Goal: Navigation & Orientation: Find specific page/section

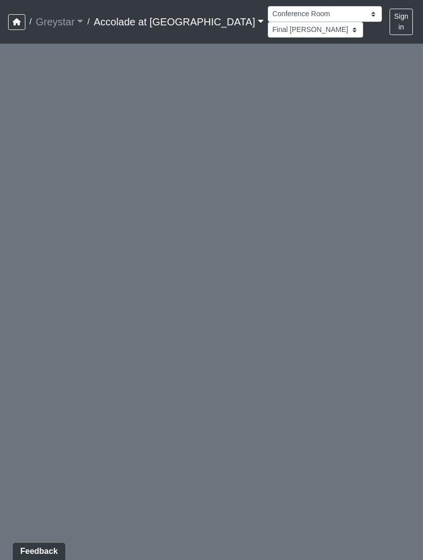
select select "amyfzrdg2BhHFmLzMkRMSB"
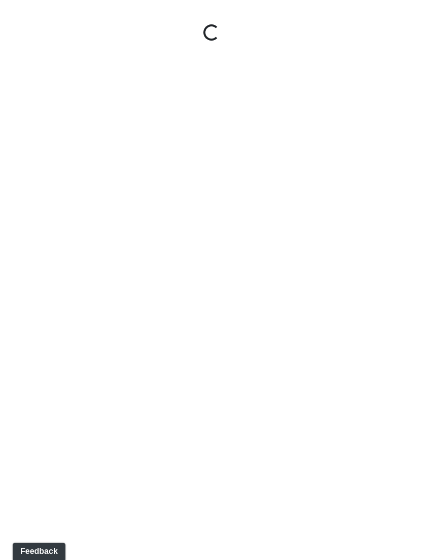
select select "amyfzrdg2BhHFmLzMkRMSB"
